Goal: Find specific page/section: Find specific page/section

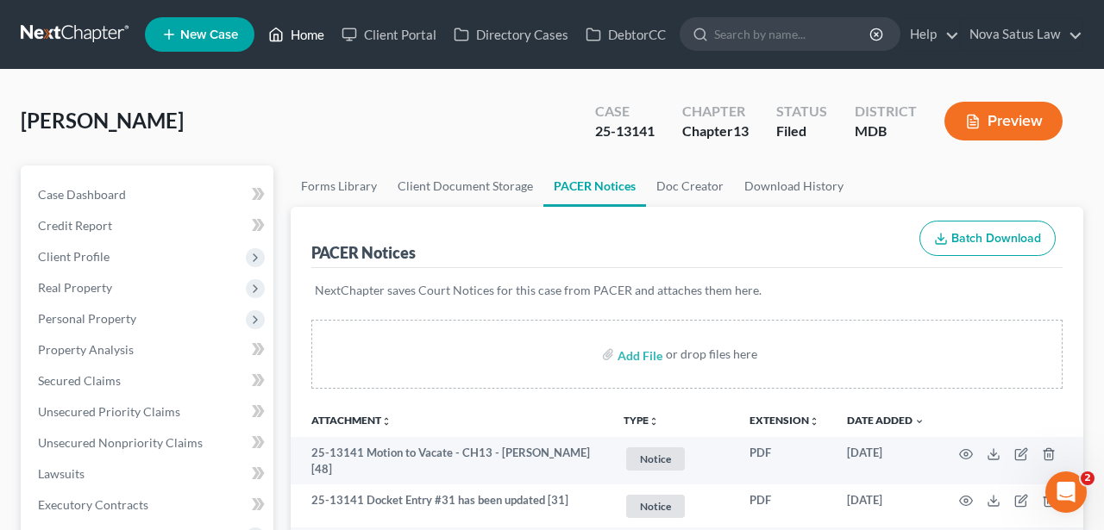
click at [318, 46] on link "Home" at bounding box center [296, 34] width 73 height 31
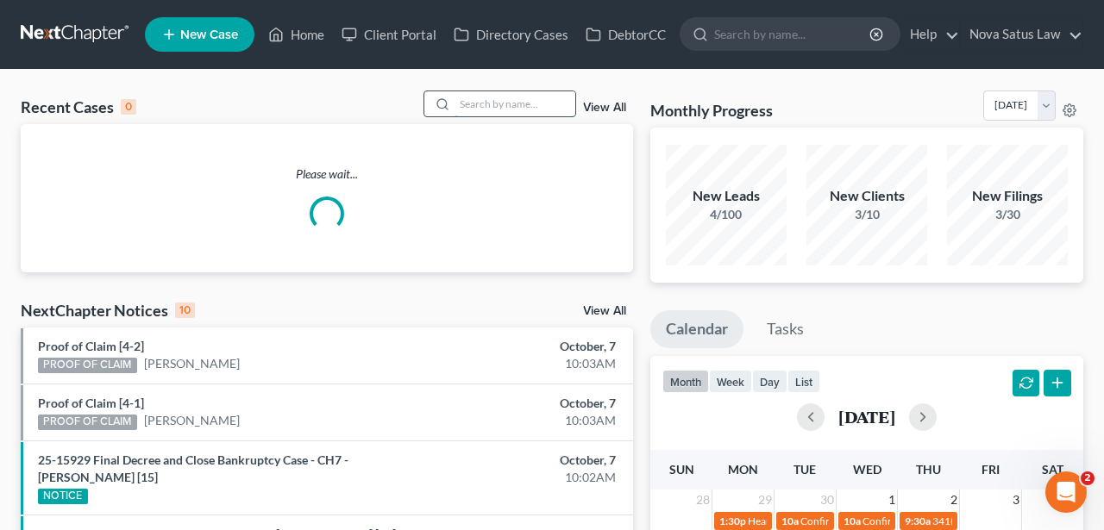
click at [463, 111] on input "search" at bounding box center [514, 103] width 121 height 25
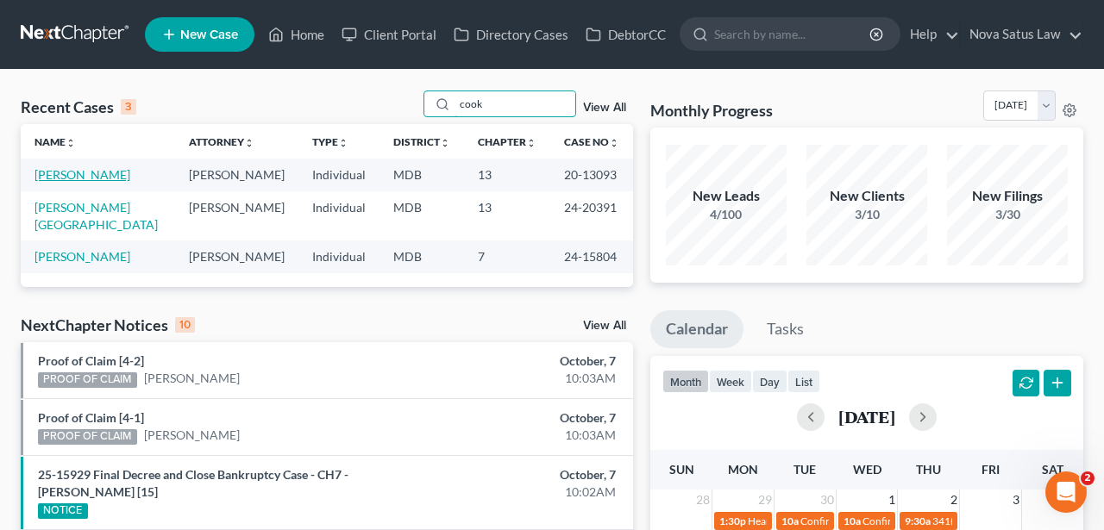
type input "cook"
click at [78, 175] on link "[PERSON_NAME]" at bounding box center [82, 174] width 96 height 15
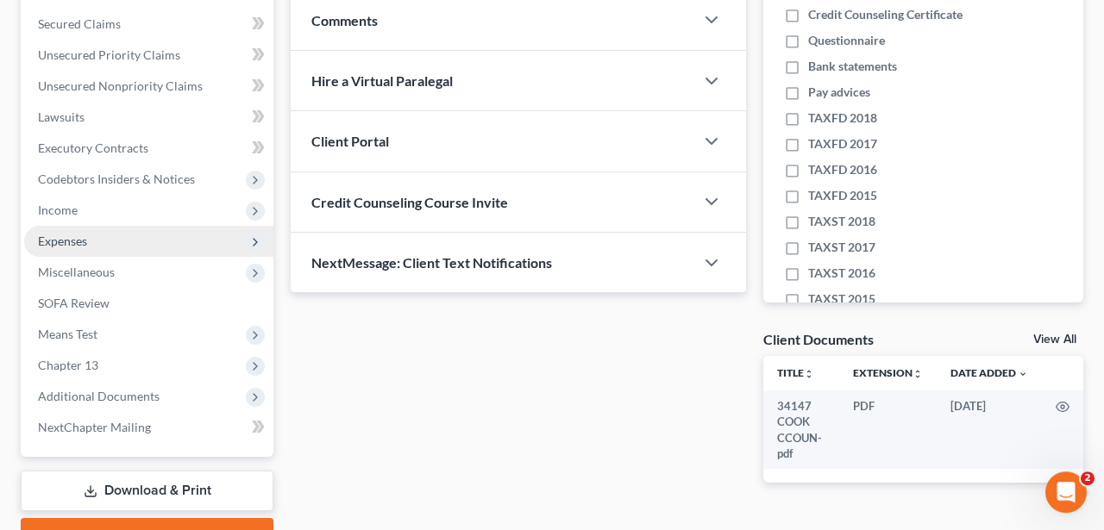
scroll to position [359, 0]
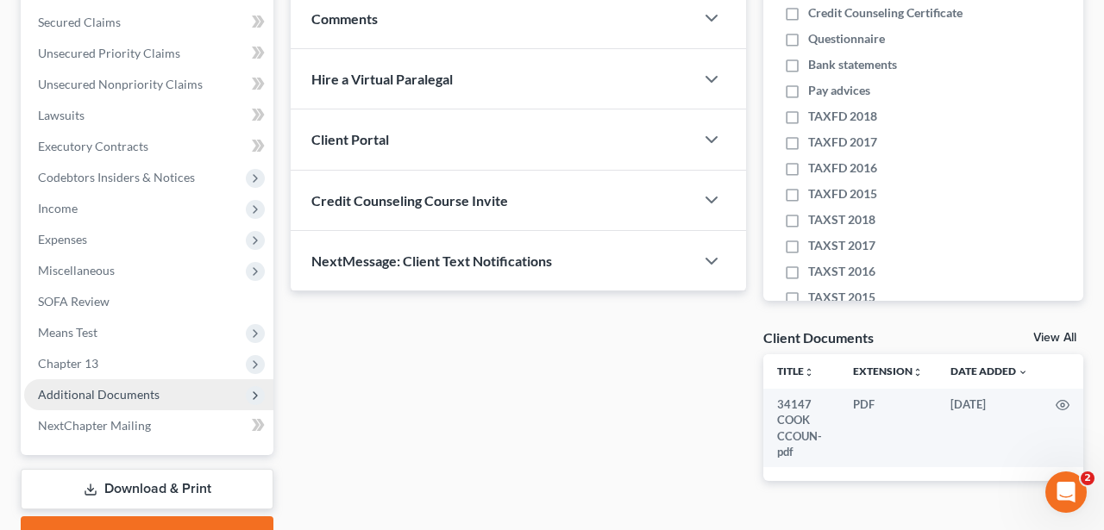
click at [130, 394] on span "Additional Documents" at bounding box center [99, 394] width 122 height 15
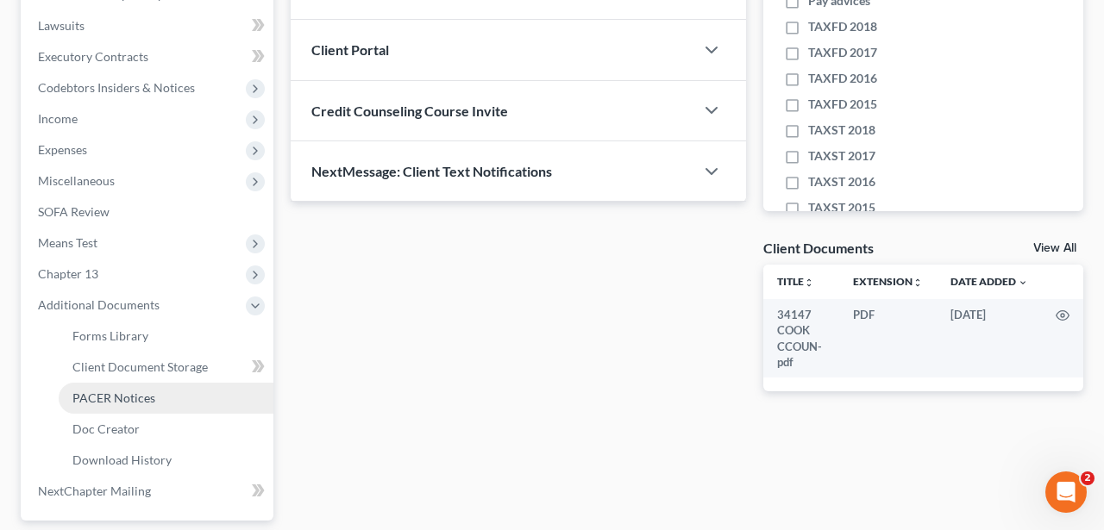
click at [135, 394] on span "PACER Notices" at bounding box center [113, 398] width 83 height 15
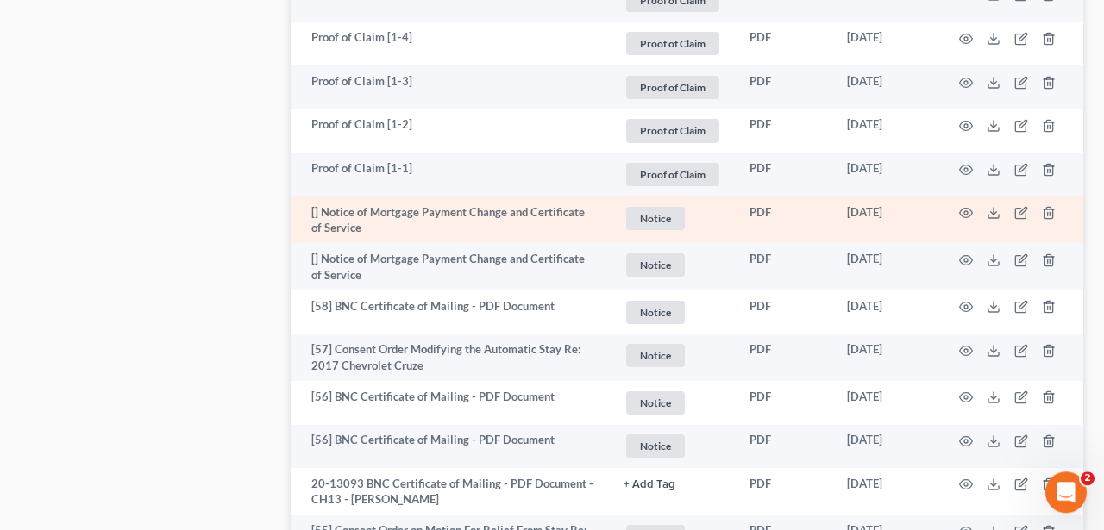
scroll to position [1299, 0]
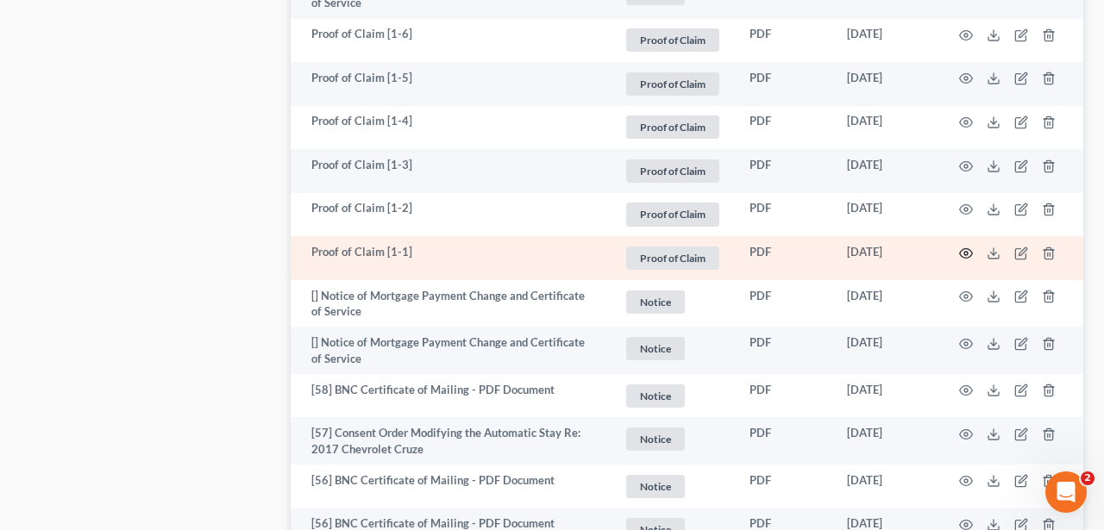
click at [967, 247] on icon "button" at bounding box center [966, 254] width 14 height 14
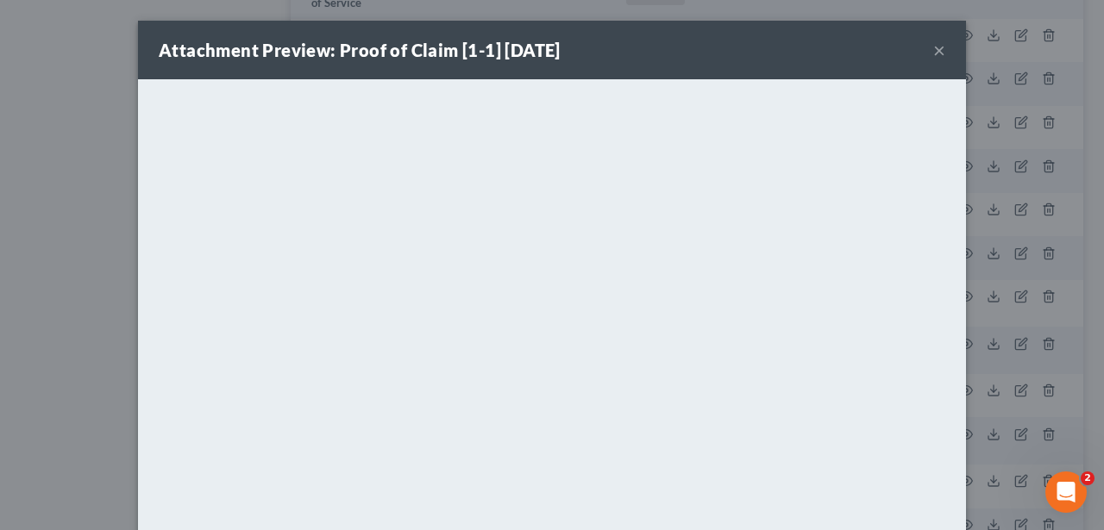
click at [937, 49] on button "×" at bounding box center [939, 50] width 12 height 21
